Goal: Task Accomplishment & Management: Manage account settings

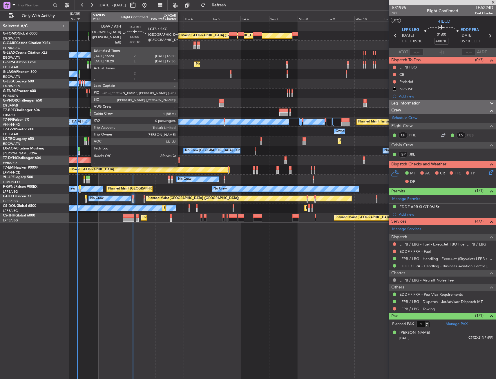
click at [88, 141] on div at bounding box center [88, 143] width 1 height 4
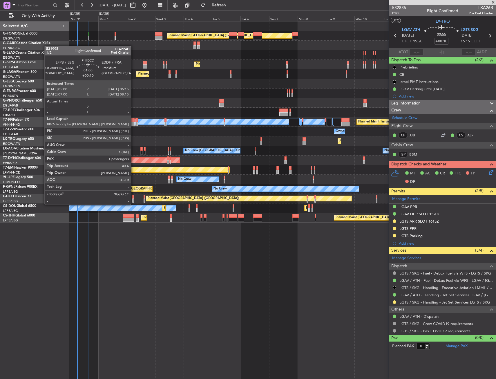
click at [134, 199] on div at bounding box center [133, 200] width 2 height 4
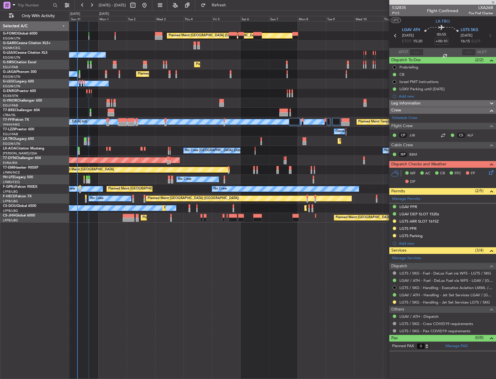
type input "1"
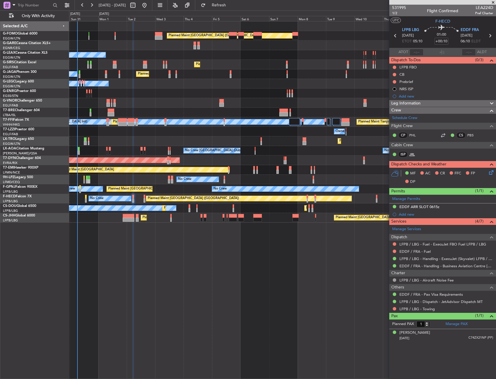
click at [413, 154] on link "JRL" at bounding box center [415, 154] width 13 height 5
click at [392, 13] on span "1/2" at bounding box center [399, 13] width 14 height 5
click at [438, 43] on input "+00:10" at bounding box center [441, 41] width 14 height 7
click at [417, 20] on section "UTC F-HECD" at bounding box center [442, 20] width 107 height 9
drag, startPoint x: 394, startPoint y: 74, endPoint x: 392, endPoint y: 79, distance: 5.6
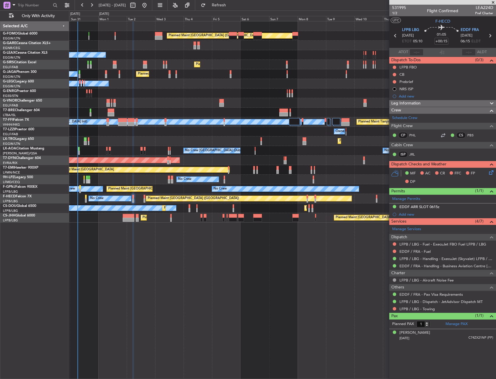
click at [394, 74] on button at bounding box center [394, 74] width 3 height 3
click at [390, 100] on span "Completed" at bounding box center [396, 100] width 19 height 6
click at [395, 81] on button at bounding box center [394, 81] width 3 height 3
click at [389, 100] on span "In Progress" at bounding box center [397, 99] width 20 height 6
click at [489, 172] on icon at bounding box center [490, 171] width 5 height 5
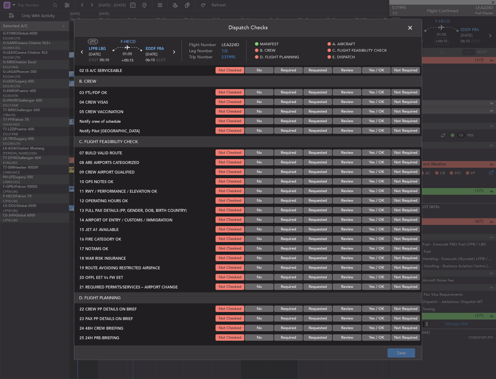
scroll to position [58, 0]
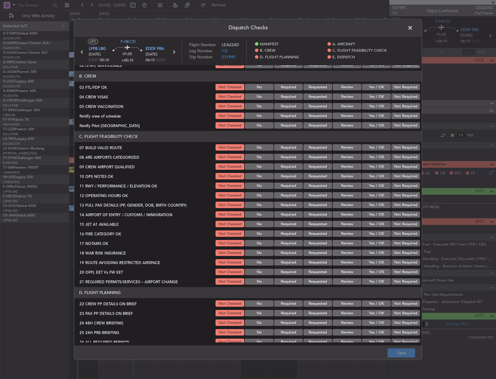
click at [378, 148] on button "Yes / OK" at bounding box center [376, 147] width 29 height 6
click at [377, 176] on button "Yes / OK" at bounding box center [376, 176] width 29 height 6
click at [376, 184] on button "Yes / OK" at bounding box center [376, 186] width 29 height 6
click at [375, 197] on button "Yes / OK" at bounding box center [376, 195] width 29 height 6
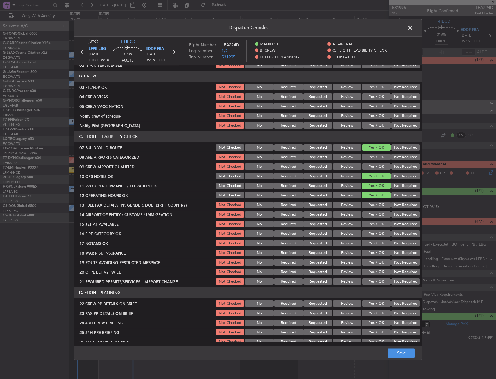
click at [375, 208] on button "Yes / OK" at bounding box center [376, 205] width 29 height 6
click at [373, 214] on button "Yes / OK" at bounding box center [376, 214] width 29 height 6
click at [372, 223] on button "Yes / OK" at bounding box center [376, 224] width 29 height 6
click at [373, 233] on button "Yes / OK" at bounding box center [376, 233] width 29 height 6
drag, startPoint x: 373, startPoint y: 241, endPoint x: 371, endPoint y: 252, distance: 11.6
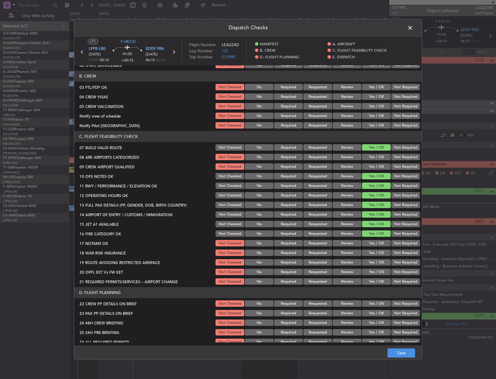
click at [373, 241] on button "Yes / OK" at bounding box center [376, 243] width 29 height 6
click at [370, 253] on button "Yes / OK" at bounding box center [376, 253] width 29 height 6
click at [369, 266] on div "Yes / OK" at bounding box center [375, 262] width 29 height 8
click at [370, 264] on button "Yes / OK" at bounding box center [376, 262] width 29 height 6
click at [370, 275] on button "Yes / OK" at bounding box center [376, 272] width 29 height 6
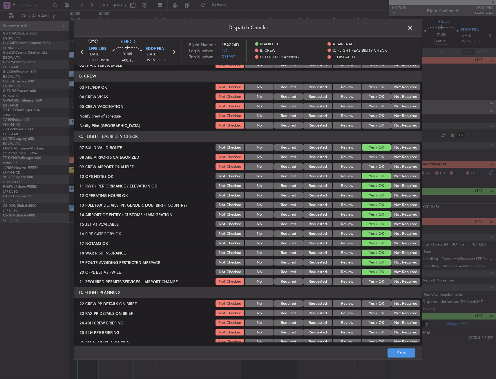
click at [369, 280] on button "Yes / OK" at bounding box center [376, 281] width 29 height 6
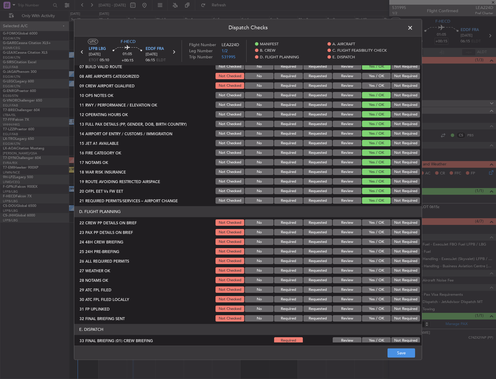
scroll to position [145, 0]
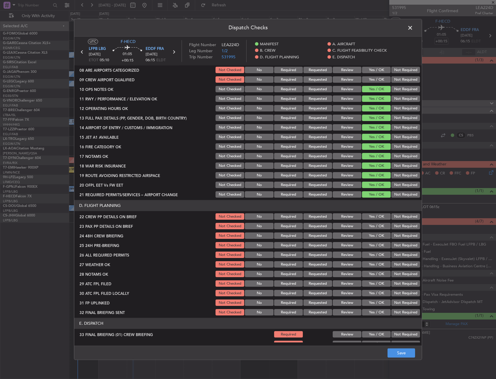
click at [371, 216] on button "Yes / OK" at bounding box center [376, 216] width 29 height 6
click at [373, 226] on button "Yes / OK" at bounding box center [376, 226] width 29 height 6
click at [371, 237] on button "Yes / OK" at bounding box center [376, 236] width 29 height 6
click at [399, 357] on button "Save" at bounding box center [401, 352] width 28 height 9
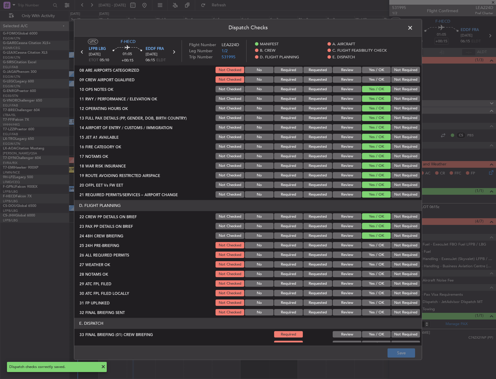
click at [413, 30] on span at bounding box center [413, 29] width 0 height 12
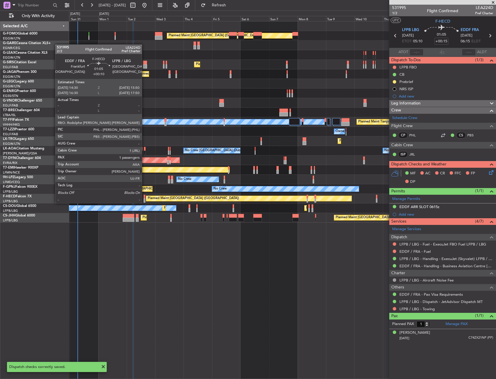
click at [144, 197] on div at bounding box center [145, 197] width 2 height 4
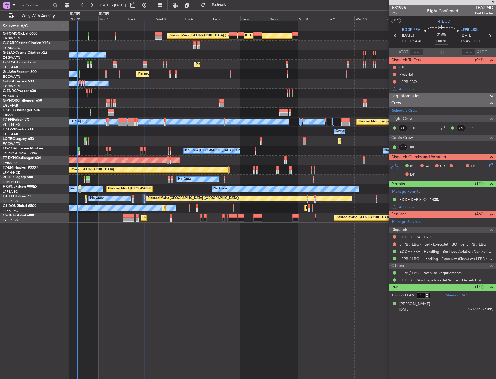
click at [400, 14] on span "2/2" at bounding box center [399, 13] width 14 height 5
click at [442, 41] on input "+00:10" at bounding box center [441, 41] width 14 height 7
click at [417, 21] on section "UTC F-HECD" at bounding box center [442, 20] width 107 height 9
click at [394, 66] on button at bounding box center [394, 67] width 3 height 3
click at [390, 86] on span "In Progress" at bounding box center [397, 84] width 20 height 6
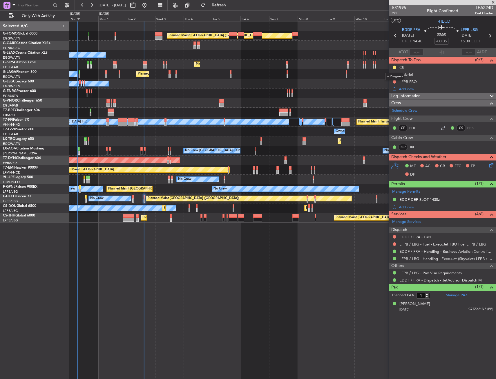
click at [394, 68] on button at bounding box center [394, 67] width 3 height 3
click at [390, 93] on span "Completed" at bounding box center [396, 93] width 19 height 6
click at [395, 74] on button at bounding box center [394, 74] width 3 height 3
click at [393, 92] on span "In Progress" at bounding box center [397, 91] width 20 height 6
click at [490, 162] on icon at bounding box center [490, 164] width 5 height 5
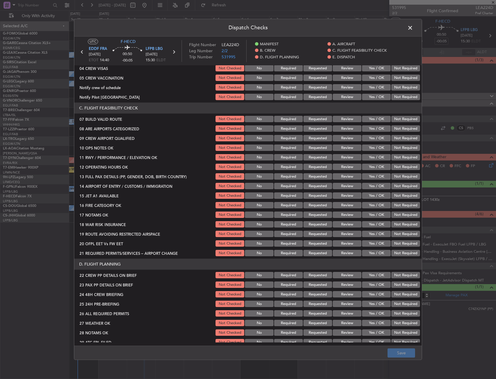
scroll to position [87, 0]
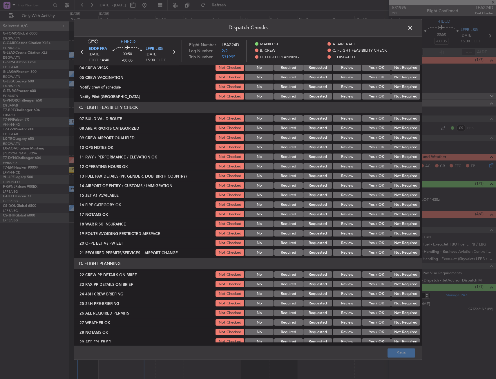
click at [370, 121] on button "Yes / OK" at bounding box center [376, 118] width 29 height 6
click at [371, 146] on button "Yes / OK" at bounding box center [376, 147] width 29 height 6
click at [368, 158] on button "Yes / OK" at bounding box center [376, 157] width 29 height 6
click at [370, 165] on button "Yes / OK" at bounding box center [376, 166] width 29 height 6
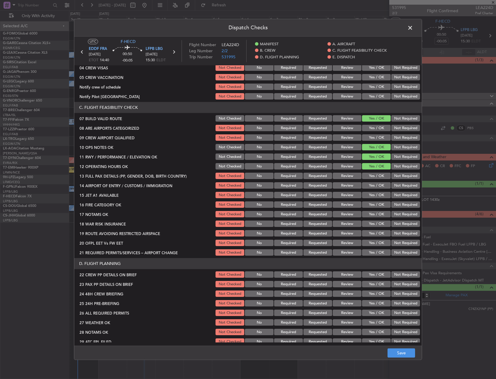
click at [372, 174] on button "Yes / OK" at bounding box center [376, 176] width 29 height 6
click at [371, 182] on button "Yes / OK" at bounding box center [376, 185] width 29 height 6
click at [372, 194] on button "Yes / OK" at bounding box center [376, 195] width 29 height 6
click at [375, 206] on button "Yes / OK" at bounding box center [376, 204] width 29 height 6
click at [375, 215] on button "Yes / OK" at bounding box center [376, 214] width 29 height 6
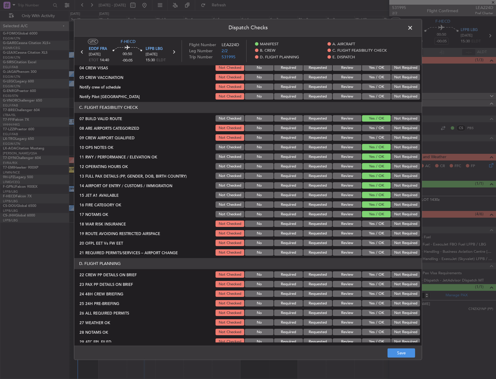
click at [376, 223] on button "Yes / OK" at bounding box center [376, 224] width 29 height 6
click at [372, 236] on button "Yes / OK" at bounding box center [376, 233] width 29 height 6
drag, startPoint x: 371, startPoint y: 241, endPoint x: 370, endPoint y: 250, distance: 9.1
click at [371, 242] on button "Yes / OK" at bounding box center [376, 243] width 29 height 6
click at [369, 252] on button "Yes / OK" at bounding box center [376, 252] width 29 height 6
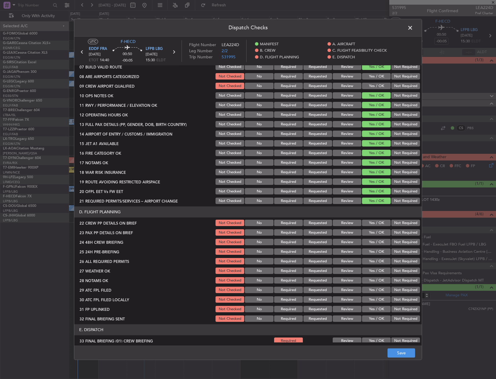
scroll to position [203, 0]
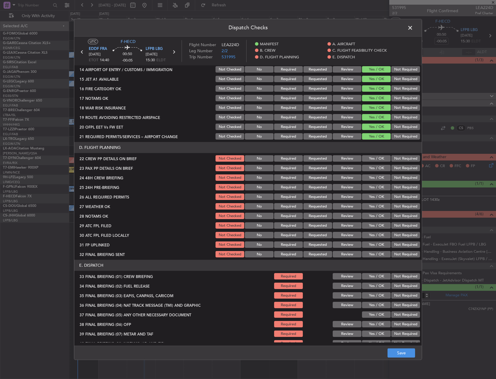
click at [367, 160] on button "Yes / OK" at bounding box center [376, 158] width 29 height 6
click at [368, 169] on button "Yes / OK" at bounding box center [376, 168] width 29 height 6
click at [369, 177] on button "Yes / OK" at bounding box center [376, 178] width 29 height 6
click at [402, 356] on button "Save" at bounding box center [401, 352] width 28 height 9
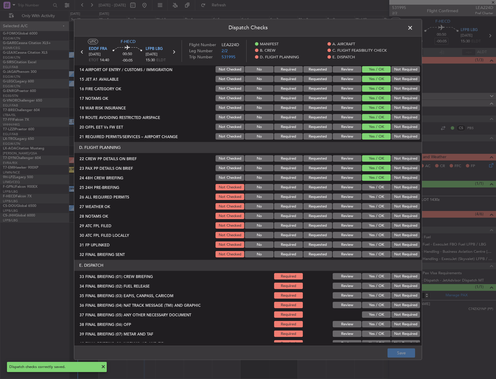
click at [413, 26] on span at bounding box center [413, 29] width 0 height 12
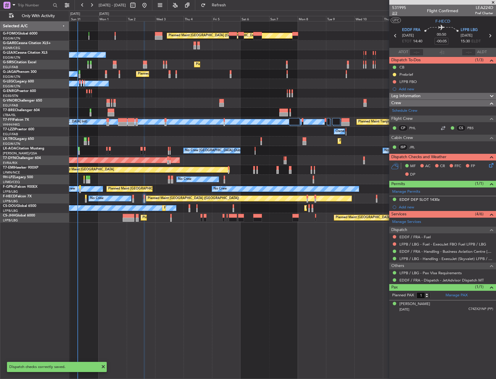
click at [395, 12] on span "2/2" at bounding box center [399, 13] width 14 height 5
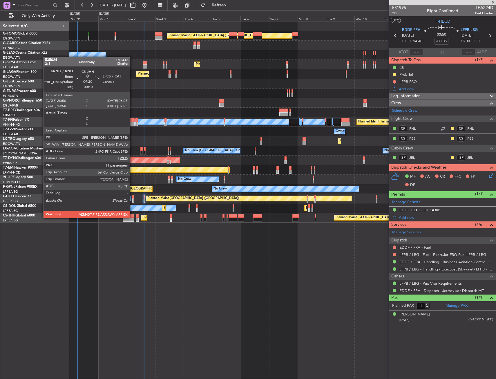
click at [132, 217] on div at bounding box center [129, 216] width 12 height 4
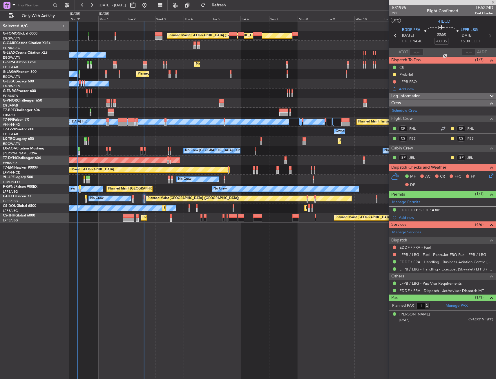
type input "-00:40"
type input "11"
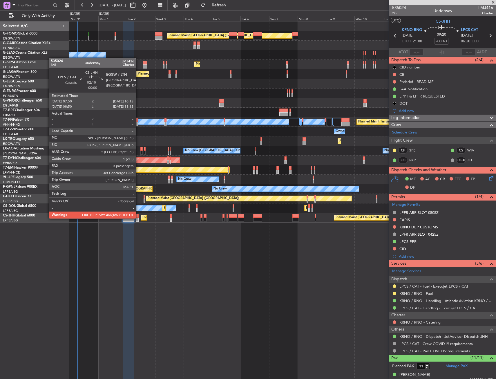
click at [138, 218] on div at bounding box center [137, 219] width 3 height 4
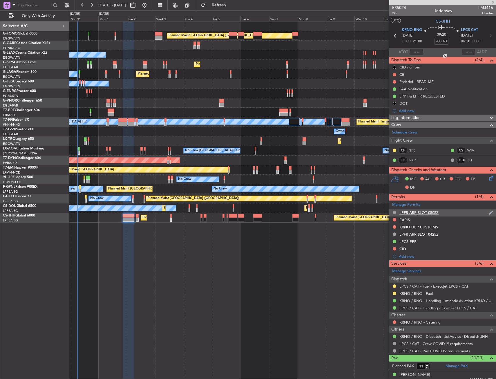
type input "3"
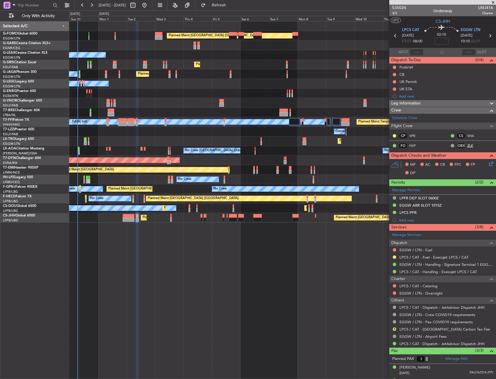
click at [467, 146] on link "ZLE" at bounding box center [473, 145] width 13 height 5
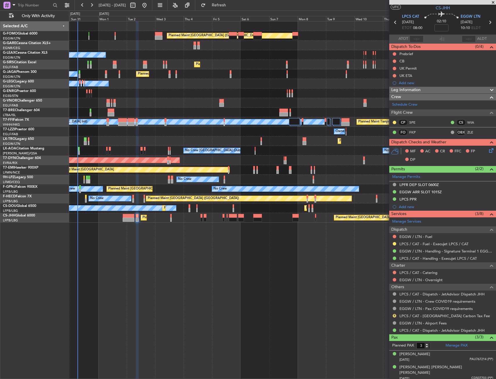
scroll to position [0, 0]
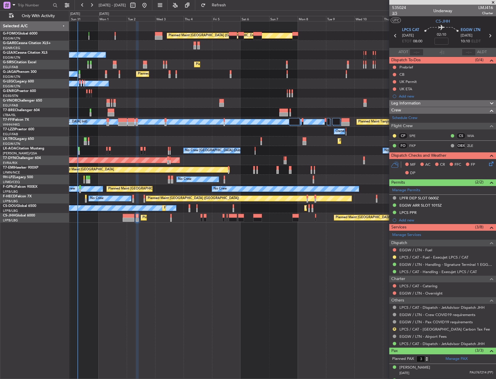
click at [394, 14] on span "3/5" at bounding box center [399, 13] width 14 height 5
click at [444, 41] on input at bounding box center [441, 41] width 14 height 7
click at [423, 19] on section "UTC CS-JHH" at bounding box center [442, 20] width 107 height 9
type input "+00:15"
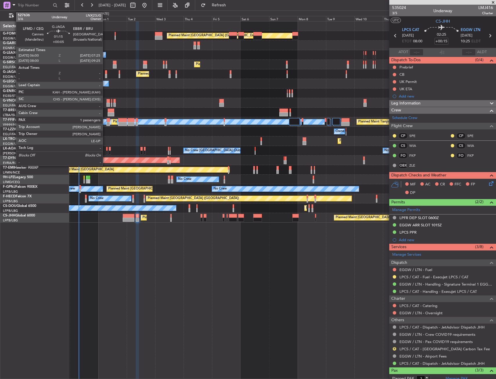
click at [105, 75] on div at bounding box center [106, 76] width 2 height 4
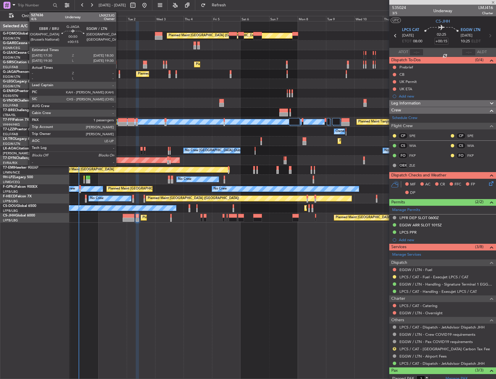
type input "+00:05"
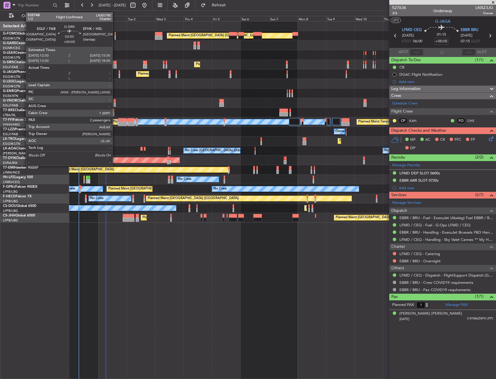
click at [115, 65] on div at bounding box center [115, 66] width 4 height 4
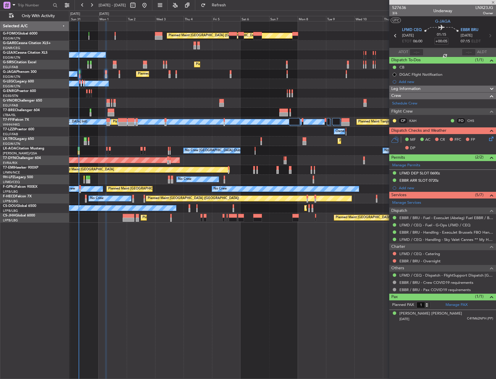
type input "2"
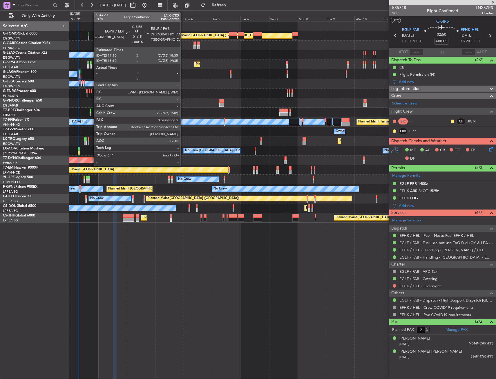
click at [91, 65] on div at bounding box center [91, 66] width 2 height 4
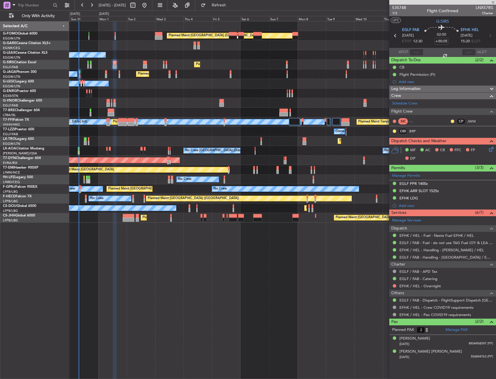
type input "+00:15"
type input "0"
